Goal: Navigation & Orientation: Find specific page/section

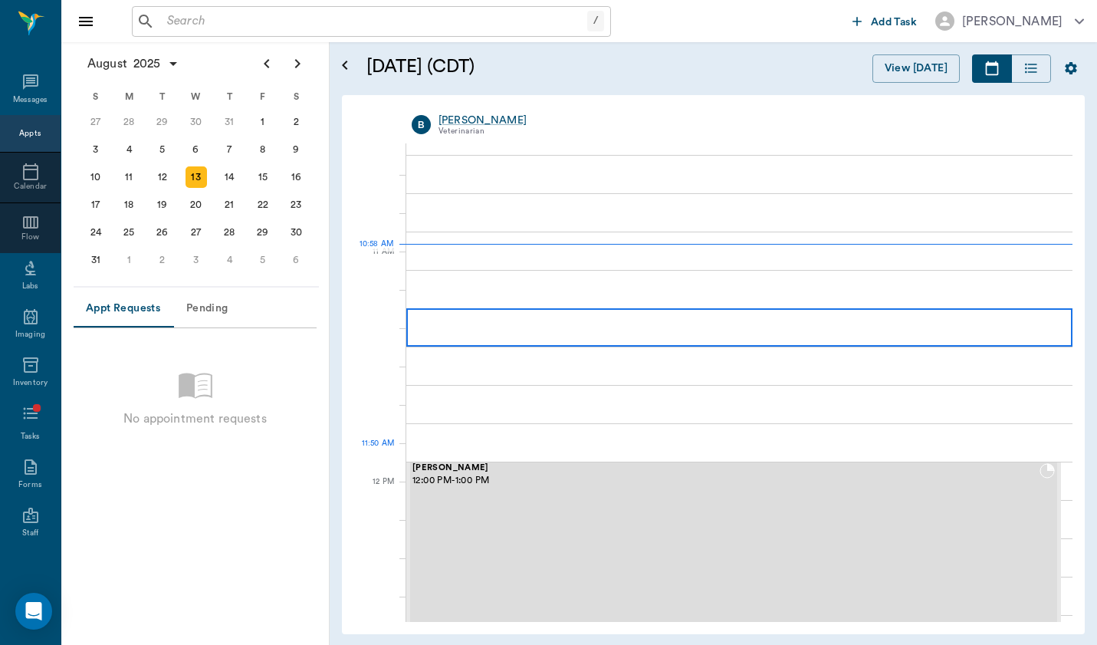
scroll to position [615, 0]
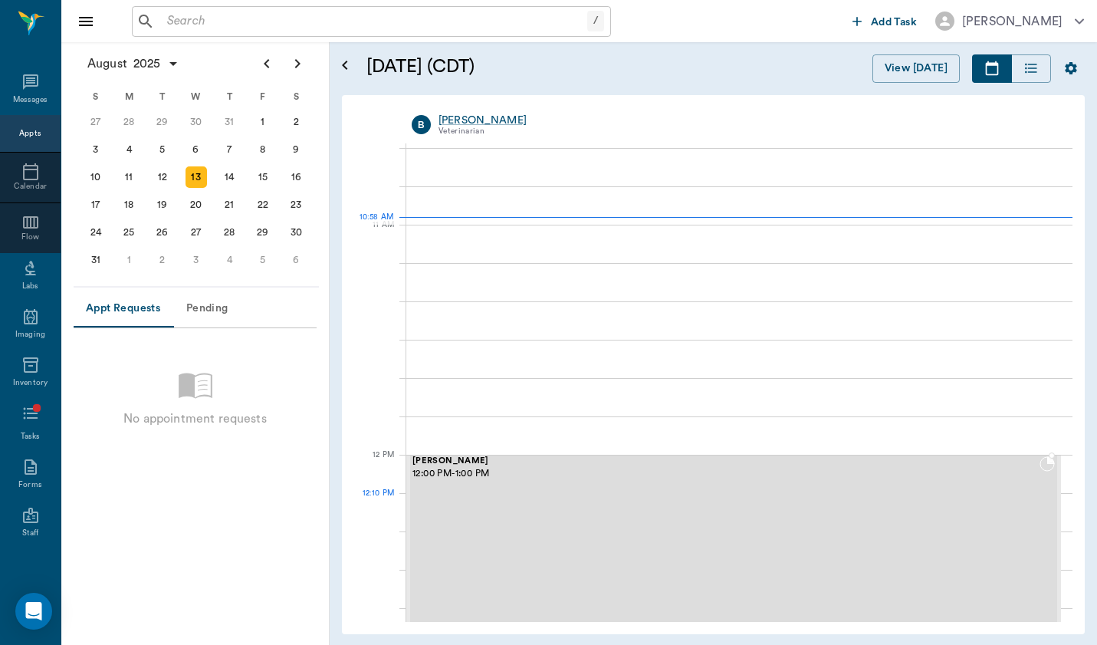
click at [831, 522] on div "[PERSON_NAME] 12:00 PM - 1:00 PM" at bounding box center [726, 569] width 627 height 227
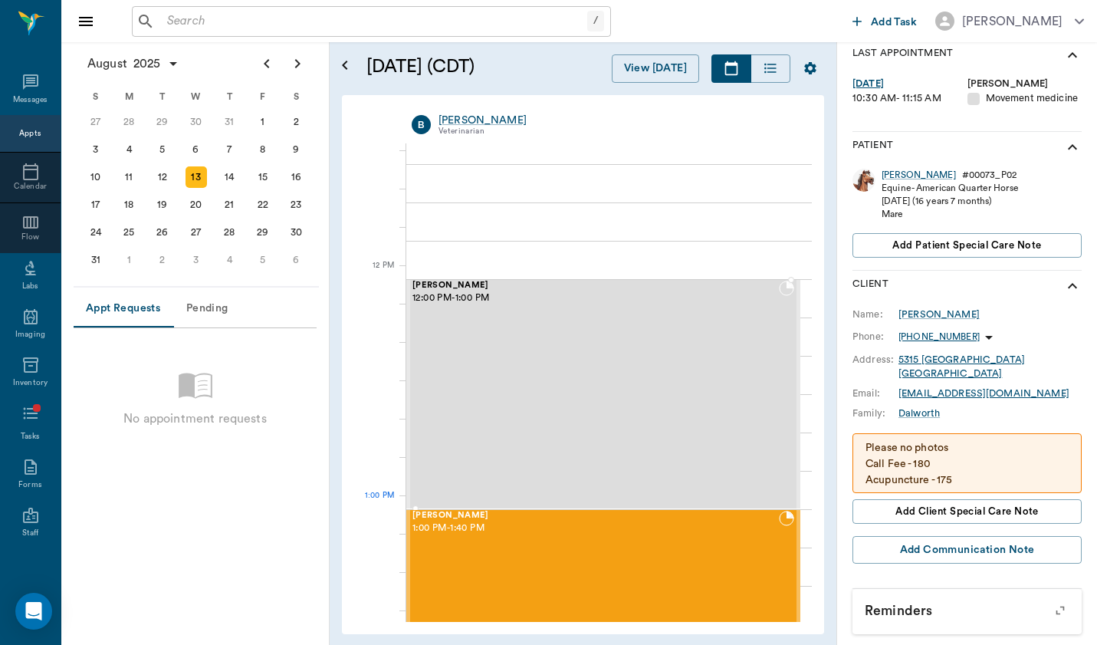
scroll to position [804, 0]
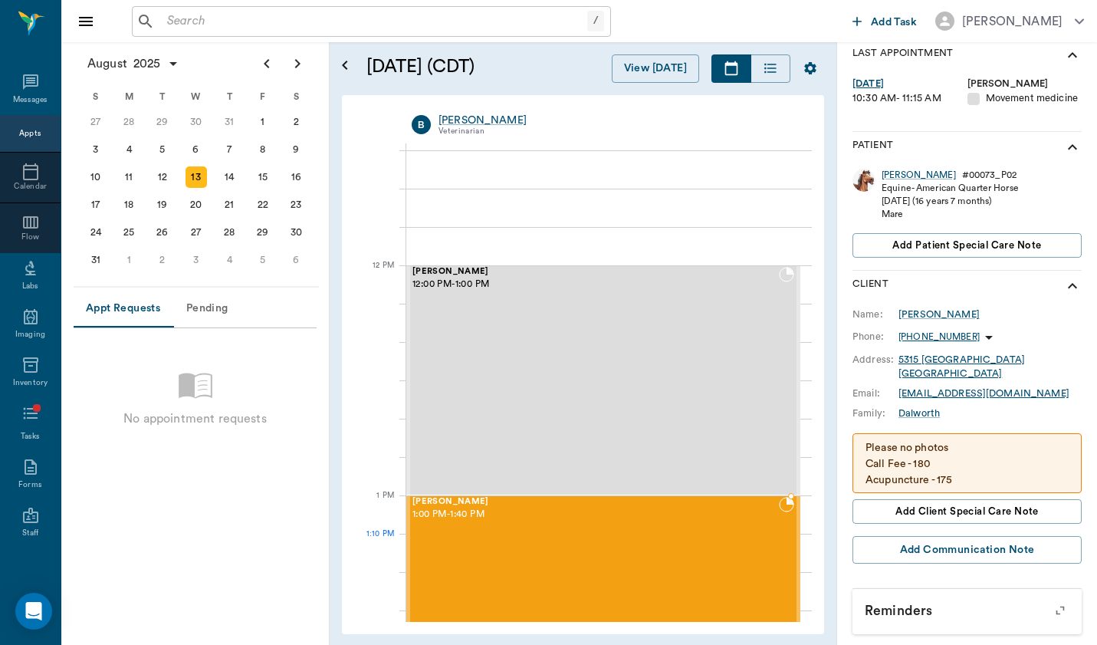
click at [677, 535] on div "[PERSON_NAME] 1:00 PM - 1:40 PM" at bounding box center [596, 572] width 367 height 150
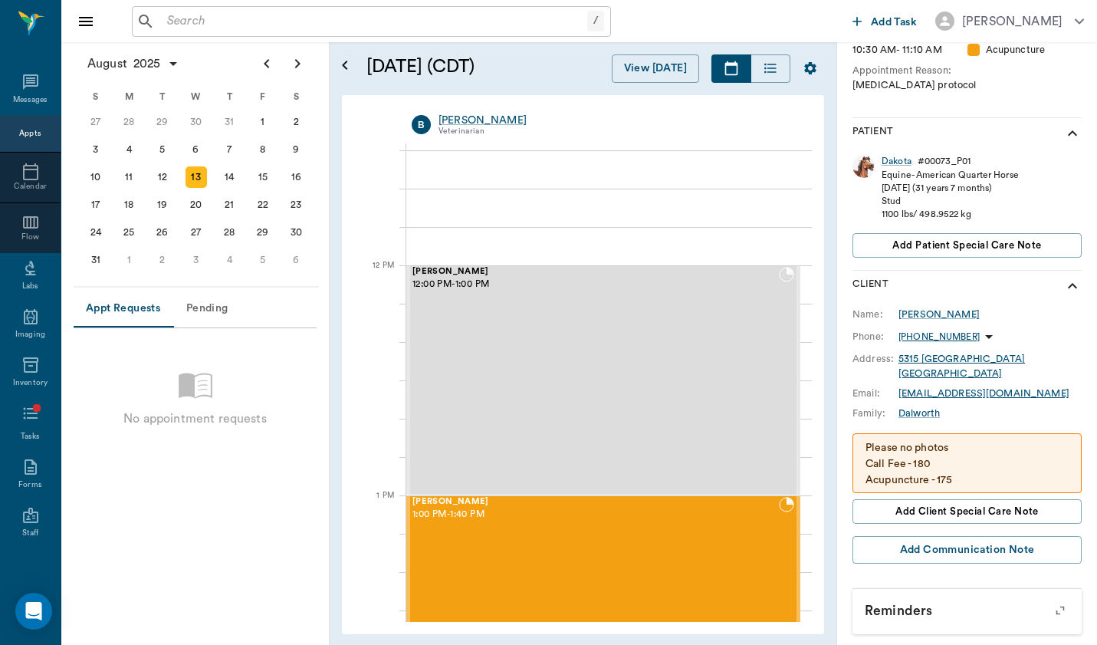
scroll to position [294, 0]
click at [893, 162] on div "Dakota" at bounding box center [897, 162] width 30 height 13
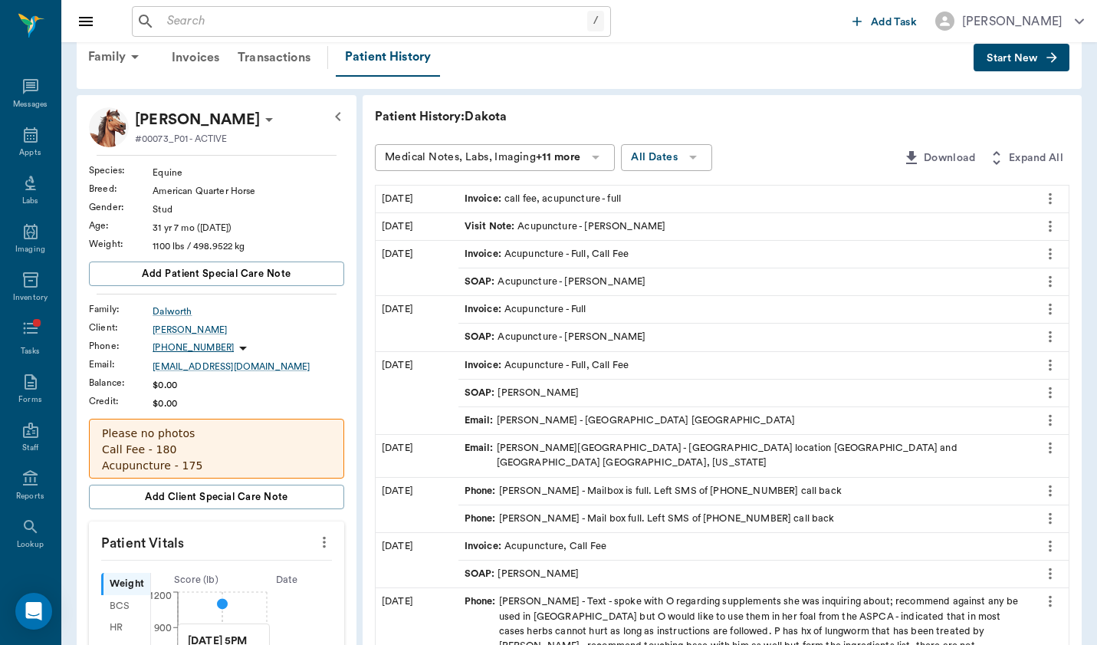
scroll to position [28, 0]
click at [46, 102] on div "Messages" at bounding box center [30, 105] width 35 height 12
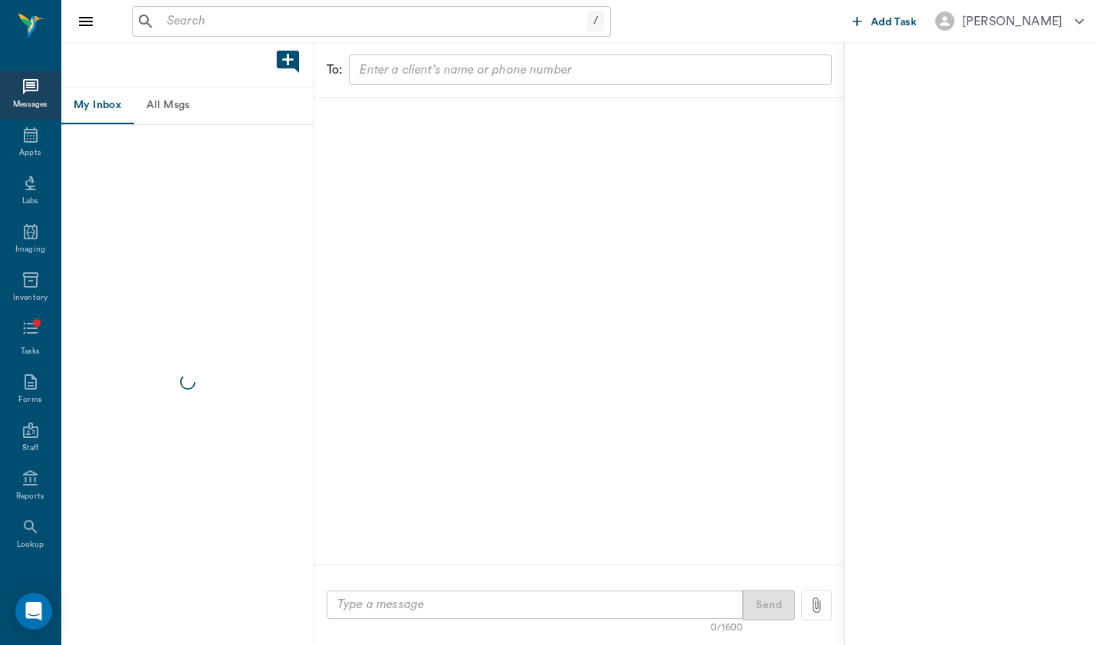
click at [155, 104] on button "All Msgs" at bounding box center [167, 105] width 69 height 37
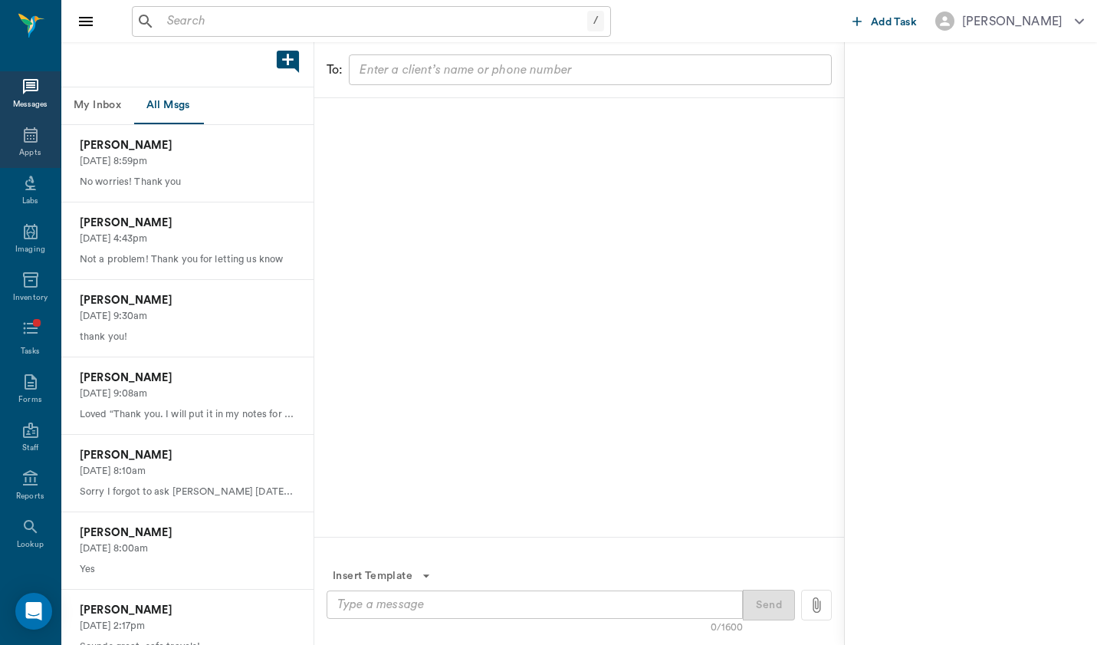
click at [46, 142] on div "Appts" at bounding box center [30, 144] width 61 height 48
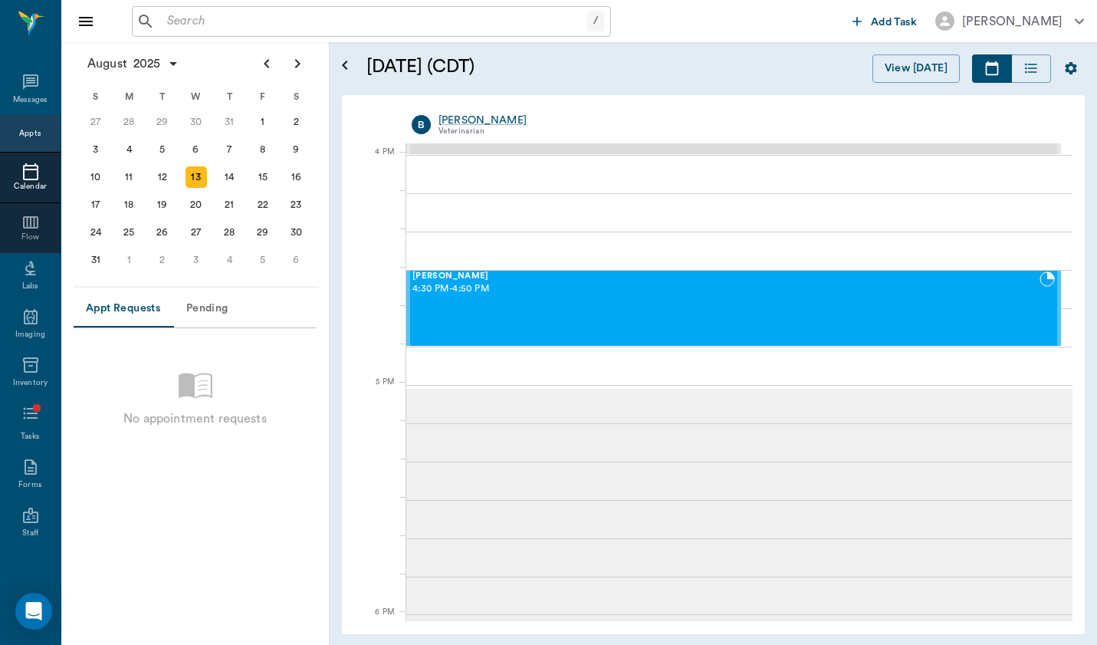
scroll to position [1834, 0]
